Goal: Transaction & Acquisition: Download file/media

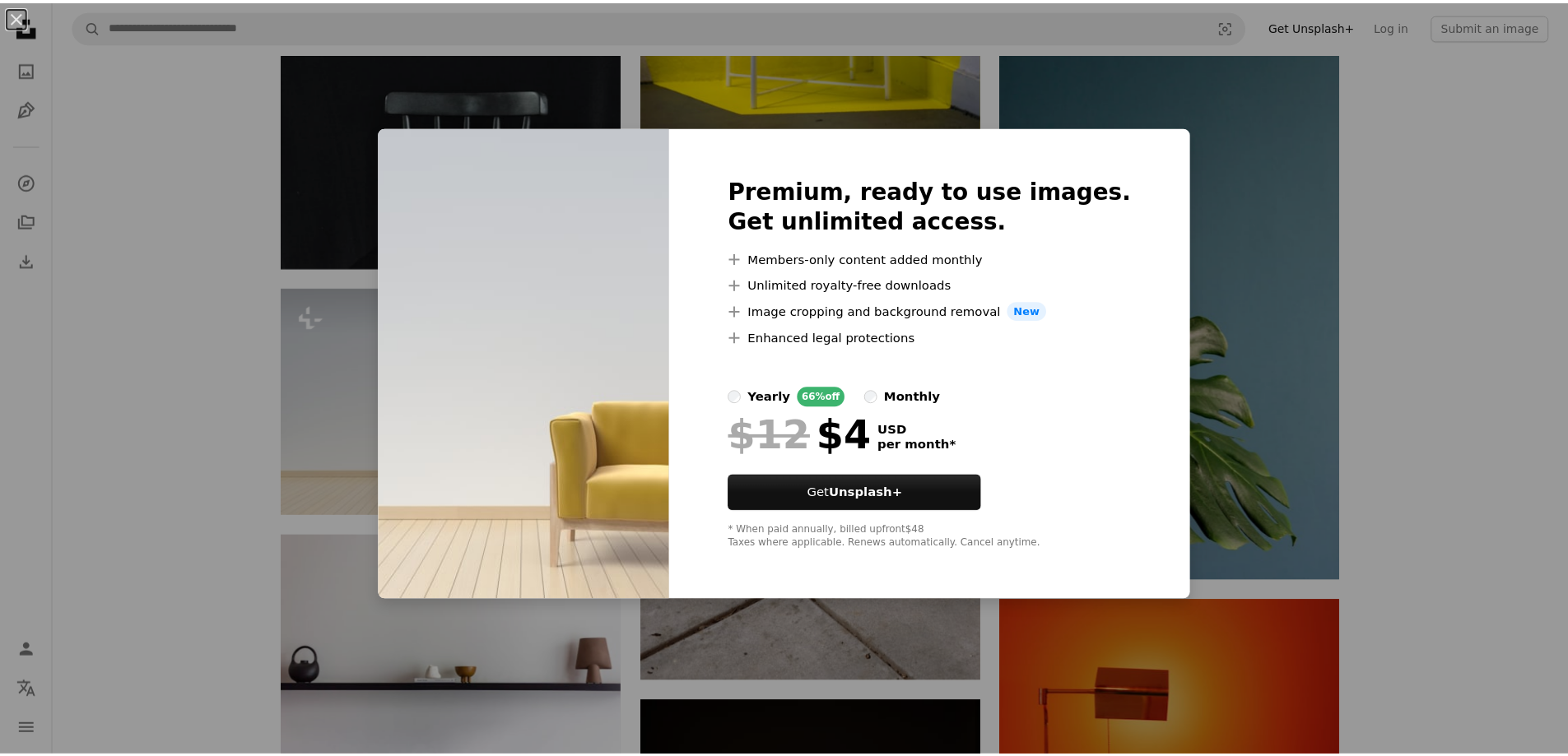
scroll to position [16448, 0]
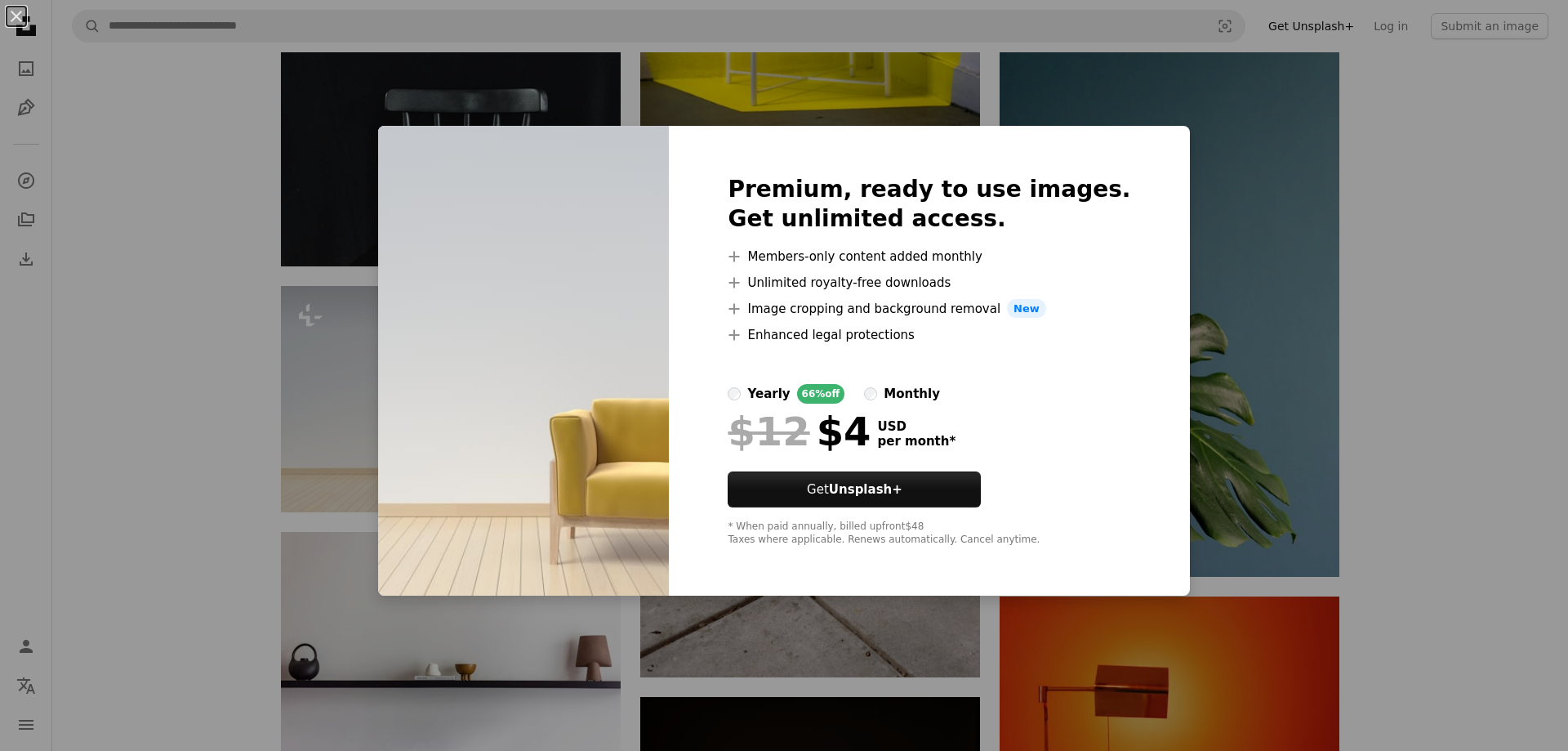
click at [1438, 154] on div "An X shape Premium, ready to use images. Get unlimited access. A plus sign Memb…" at bounding box center [784, 376] width 1568 height 751
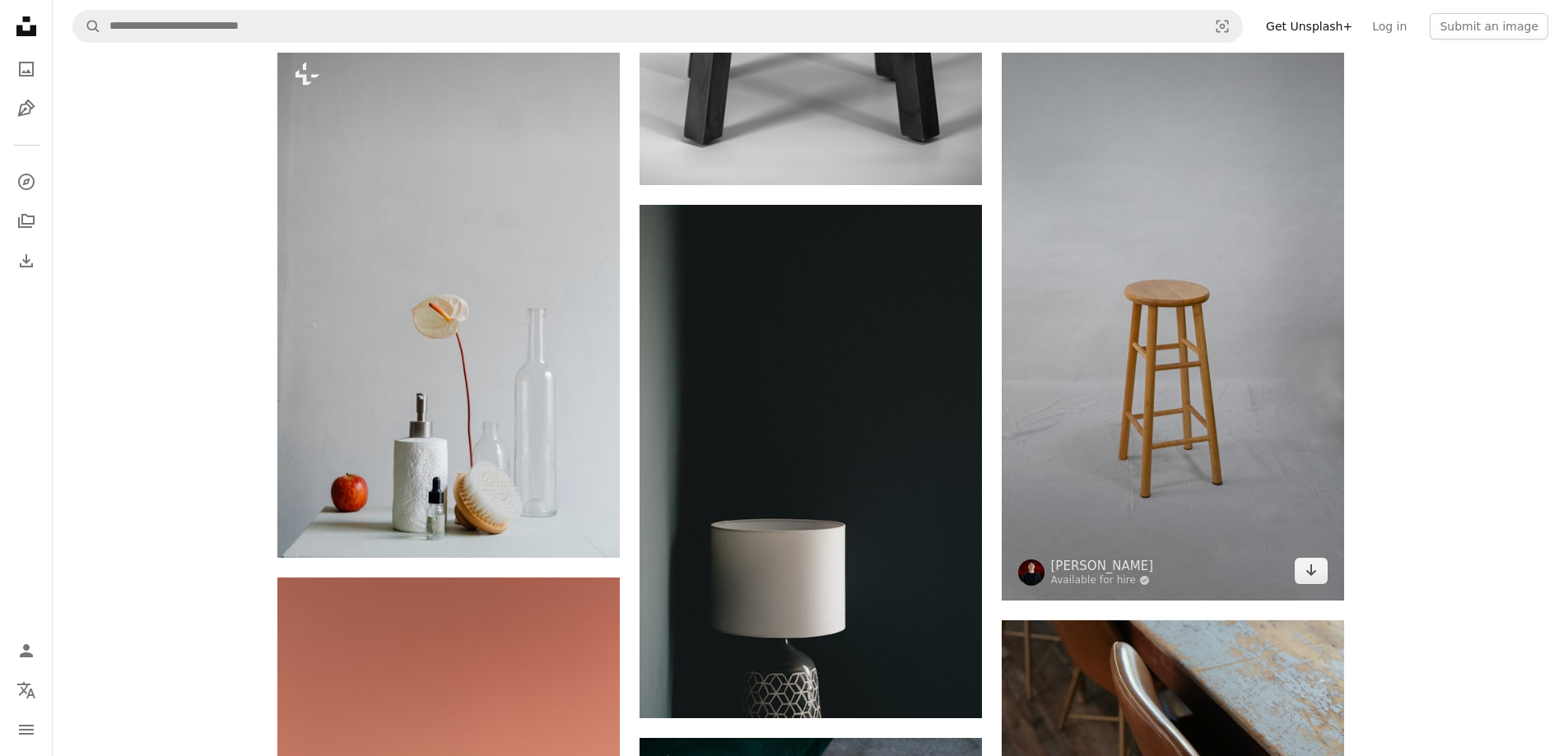
scroll to position [20067, 0]
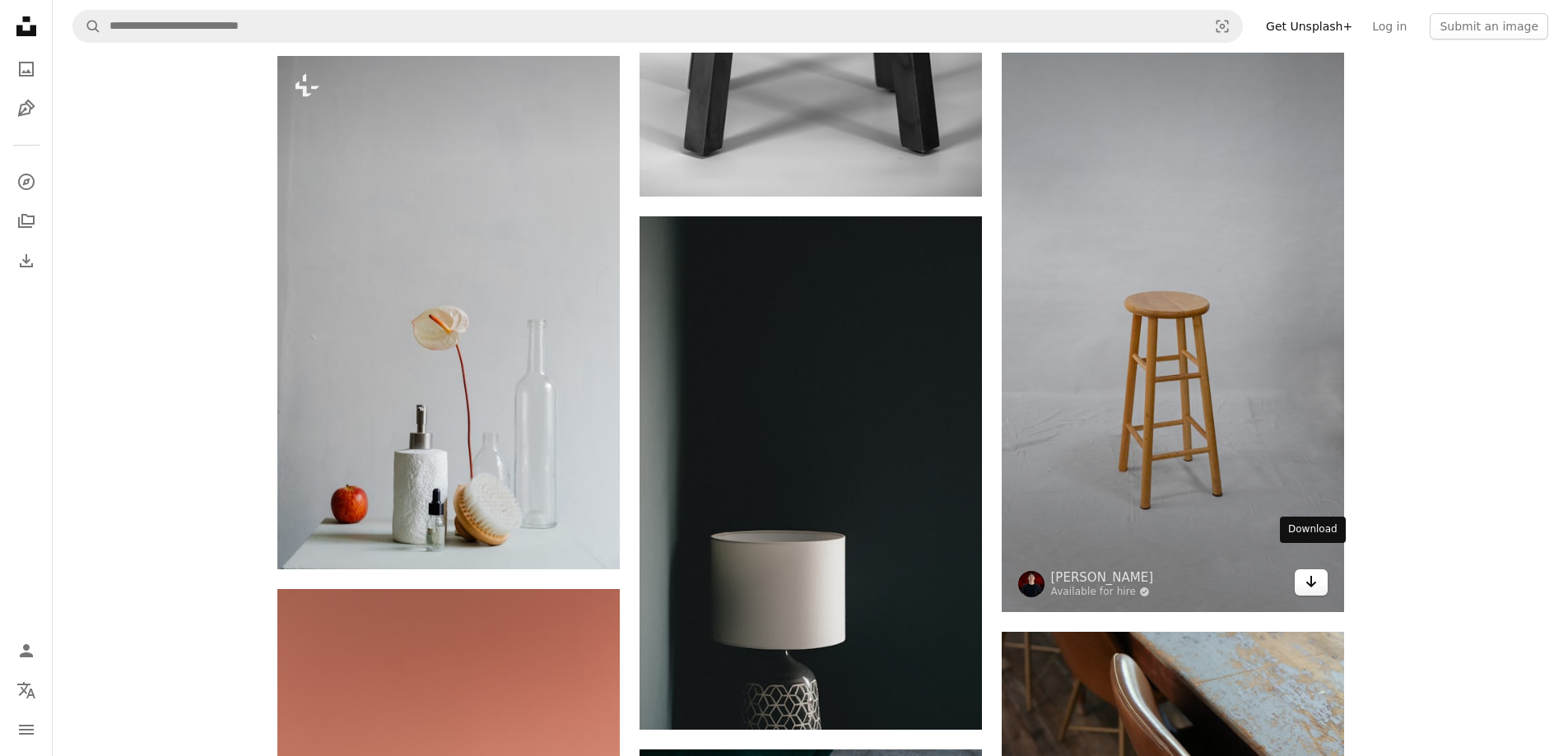
click at [1312, 576] on icon "Download" at bounding box center [1311, 581] width 11 height 12
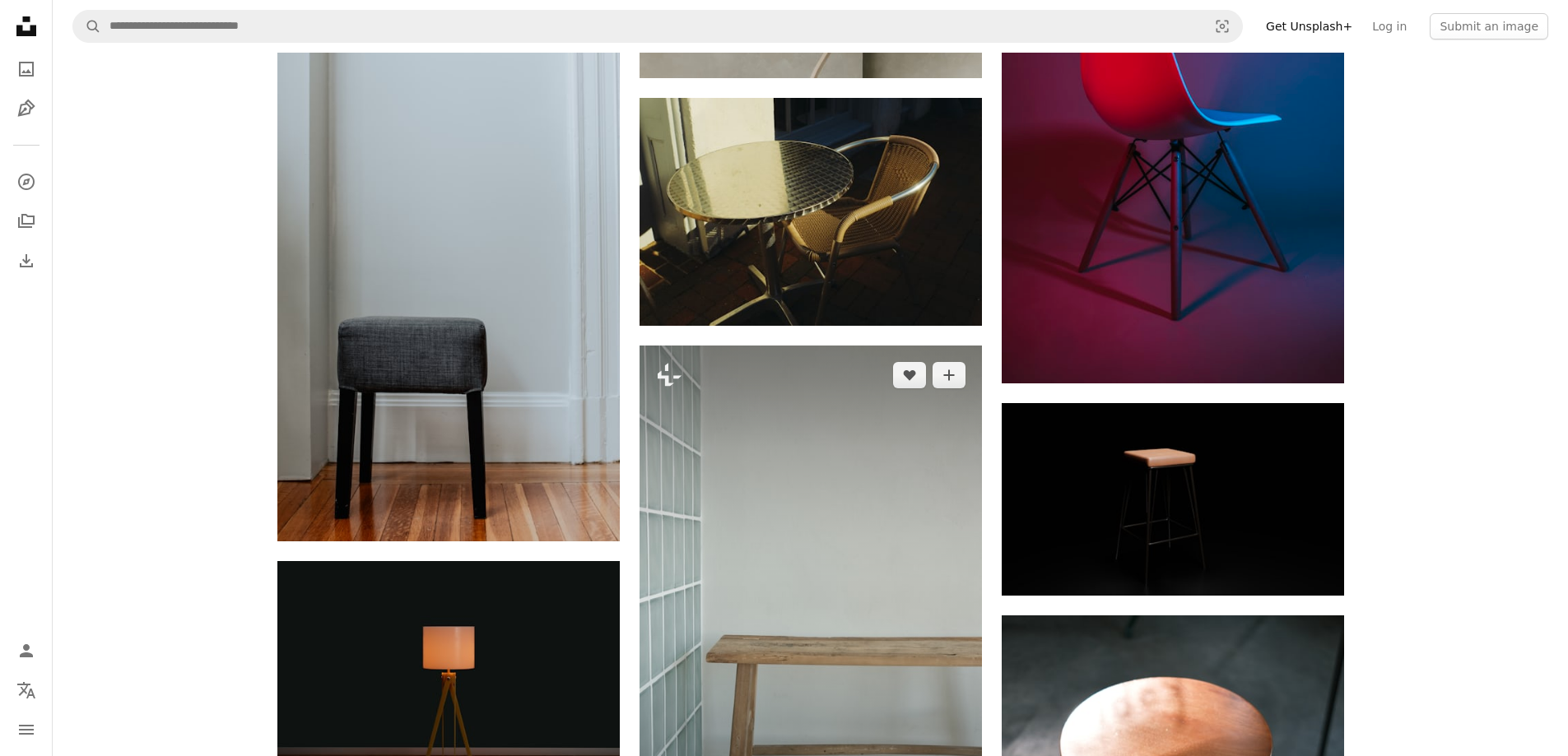
scroll to position [24344, 0]
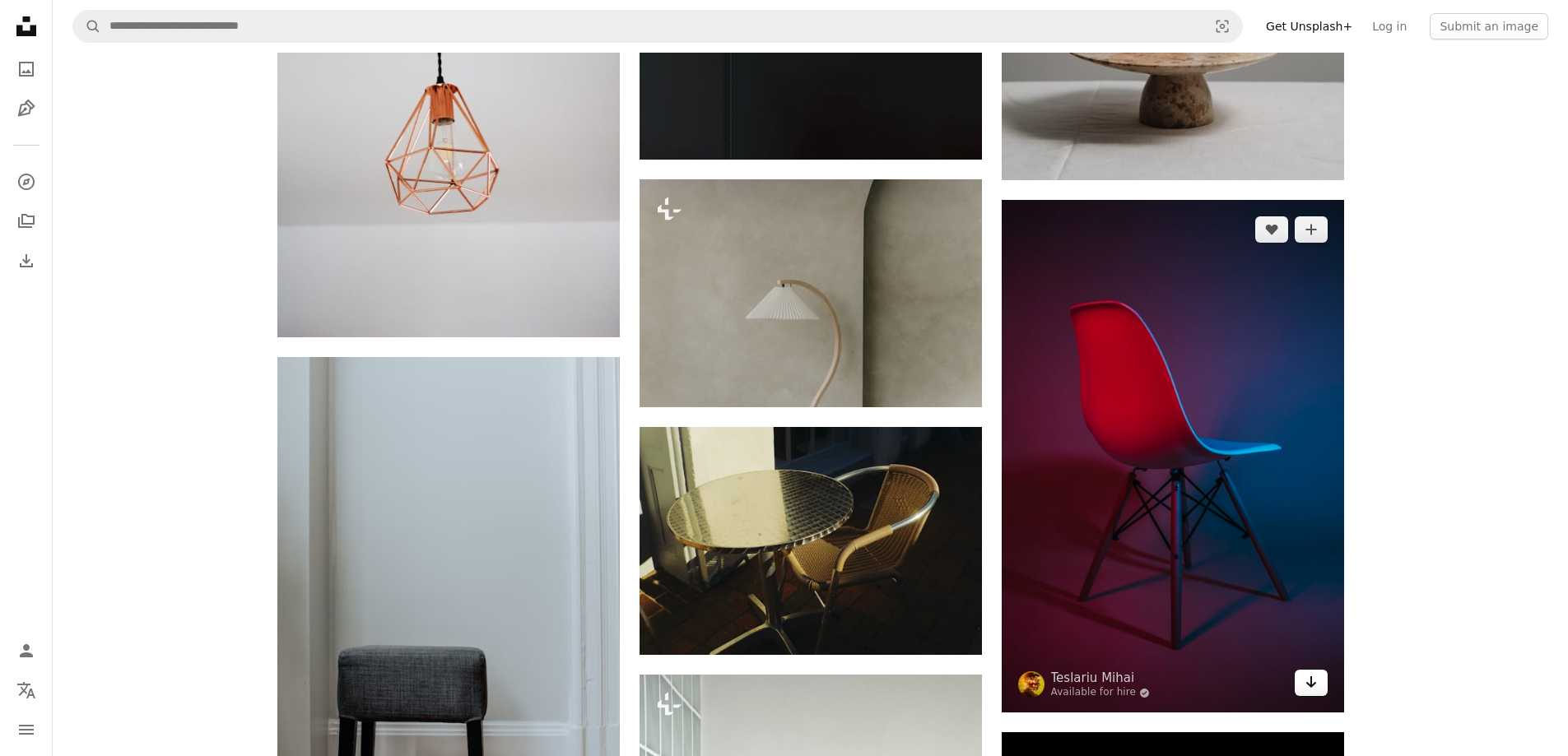
click at [1314, 672] on icon "Arrow pointing down" at bounding box center [1311, 681] width 13 height 20
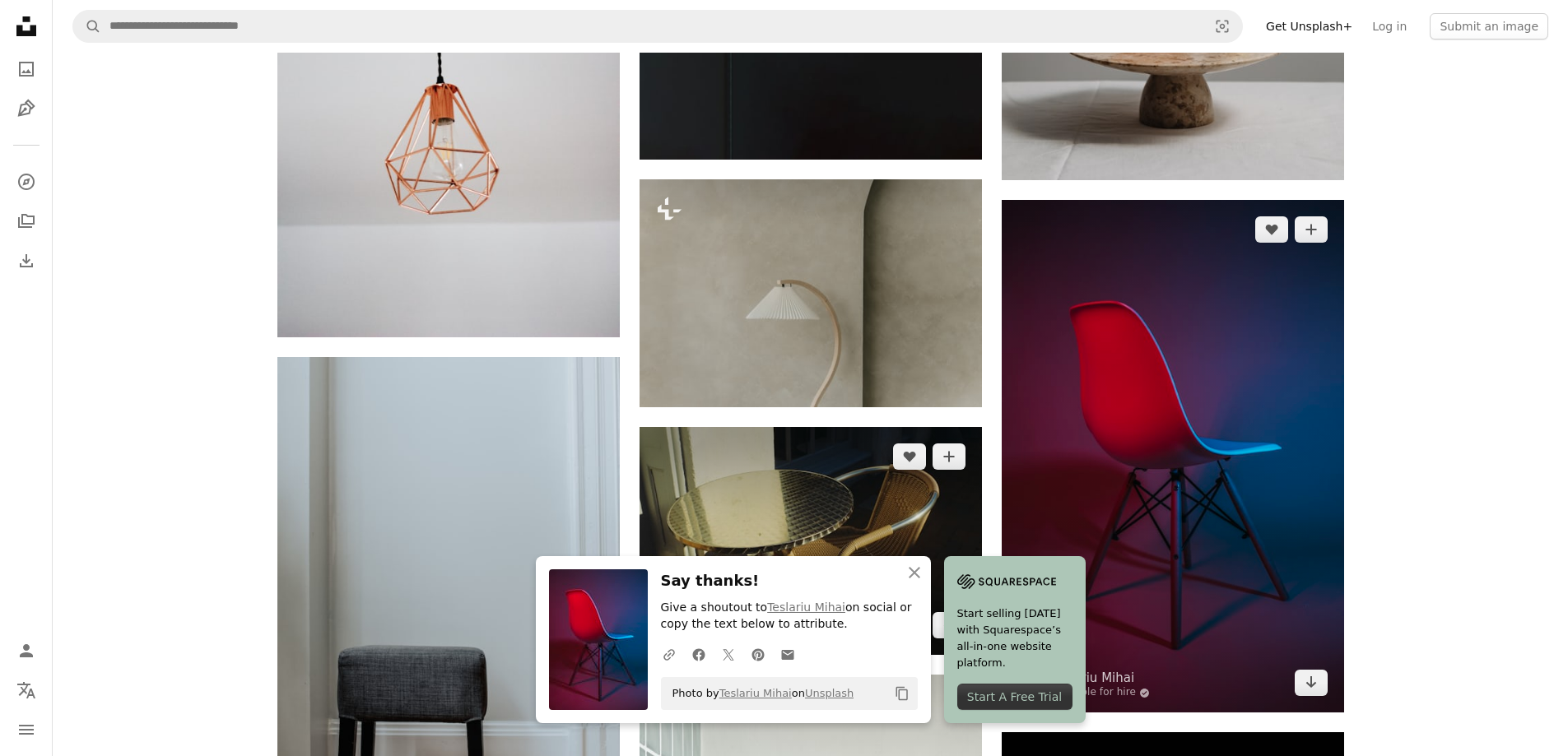
scroll to position [24673, 0]
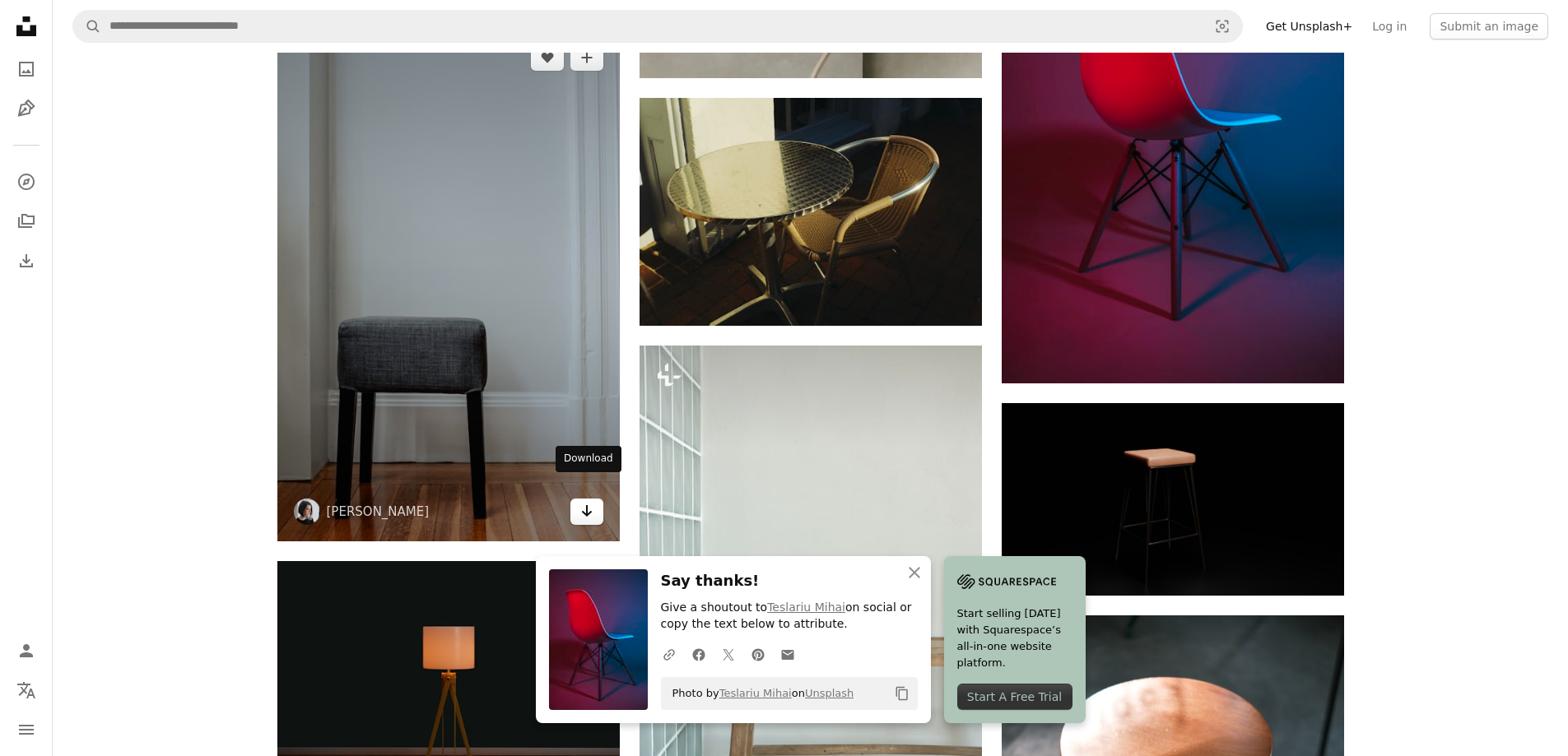
click at [588, 505] on icon "Download" at bounding box center [586, 510] width 11 height 12
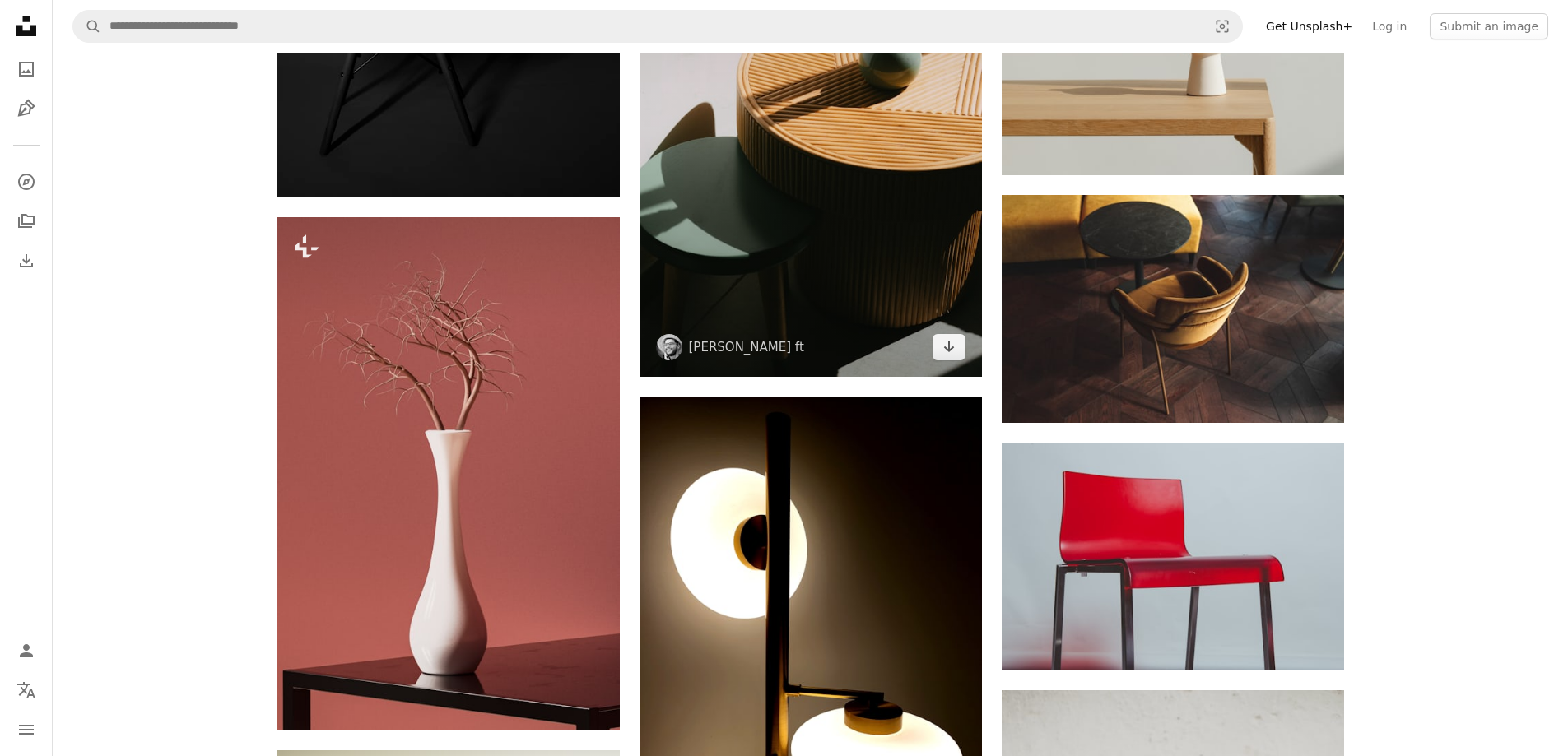
scroll to position [27962, 0]
